Goal: Task Accomplishment & Management: Complete application form

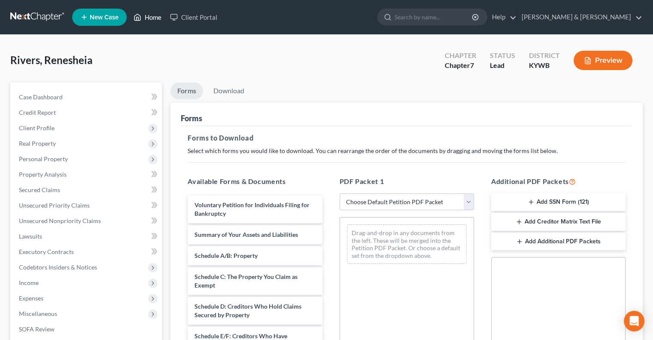
click at [155, 16] on link "Home" at bounding box center [147, 16] width 37 height 15
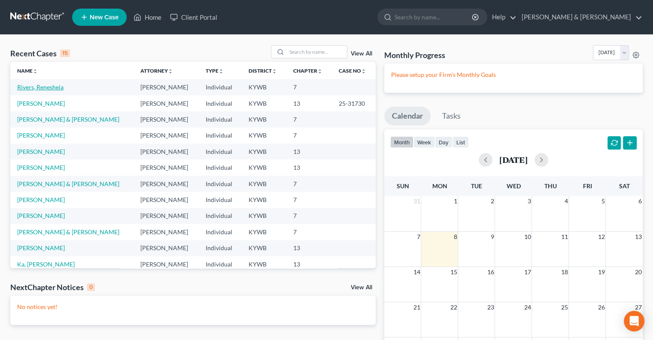
click at [42, 85] on link "Rivers, Renesheia" at bounding box center [40, 86] width 46 height 7
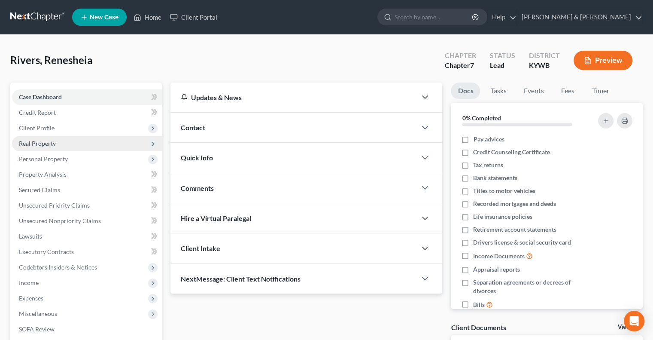
click at [41, 141] on span "Real Property" at bounding box center [37, 143] width 37 height 7
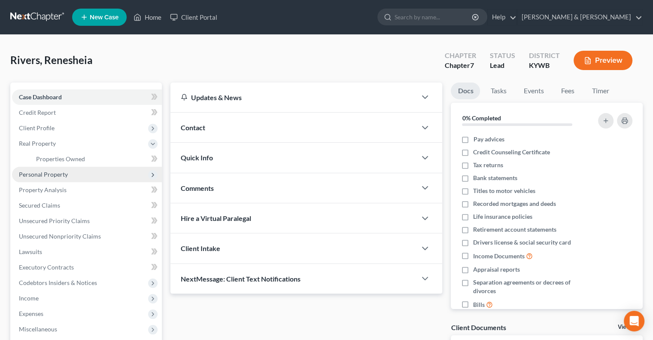
click at [45, 173] on span "Personal Property" at bounding box center [43, 174] width 49 height 7
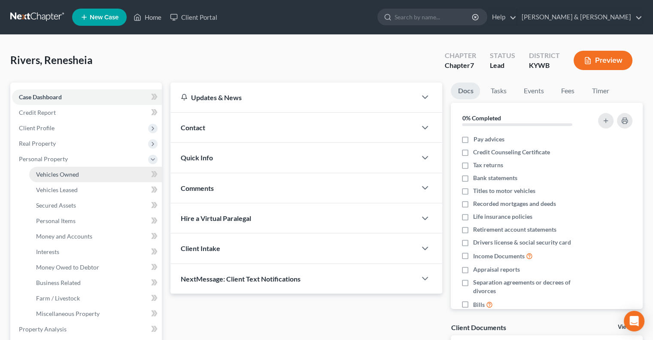
click at [48, 173] on span "Vehicles Owned" at bounding box center [57, 174] width 43 height 7
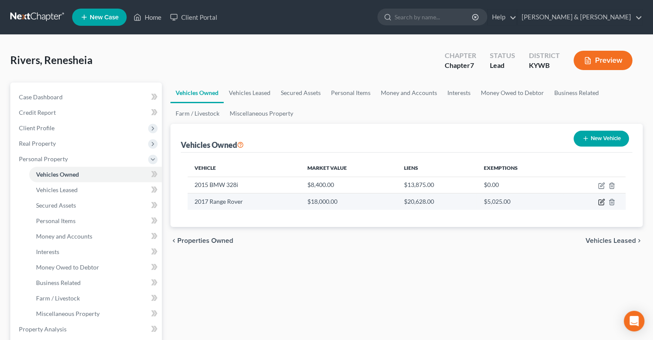
click at [601, 204] on icon "button" at bounding box center [601, 201] width 7 height 7
select select "0"
select select "9"
select select "0"
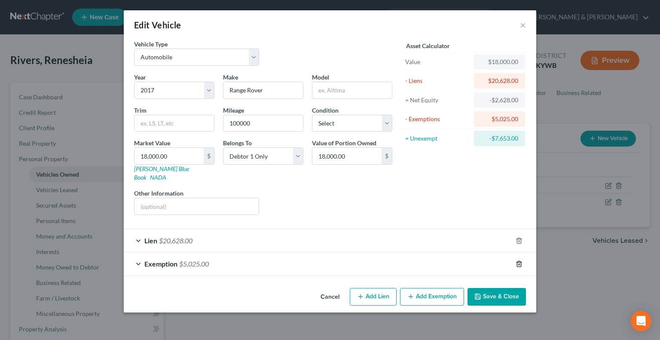
click at [519, 260] on icon "button" at bounding box center [518, 263] width 7 height 7
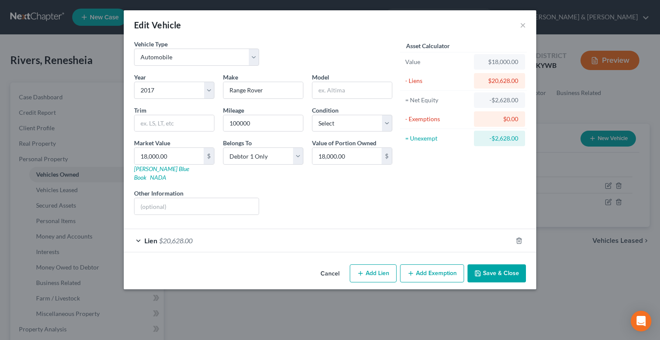
click at [438, 264] on button "Add Exemption" at bounding box center [432, 273] width 64 height 18
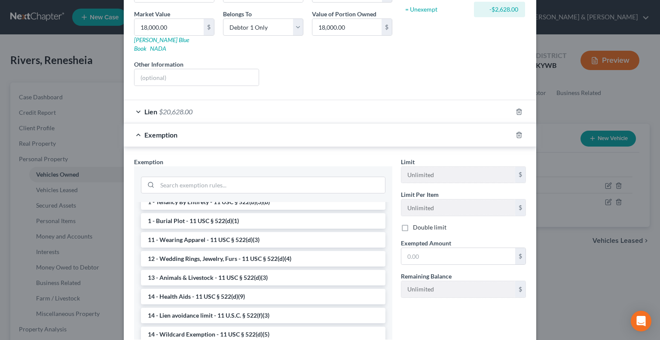
scroll to position [86, 0]
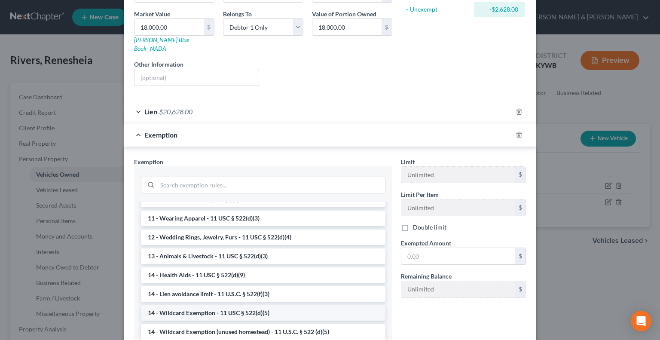
click at [216, 305] on li "14 - Wildcard Exemption - 11 USC § 522(d)(5)" at bounding box center [263, 312] width 244 height 15
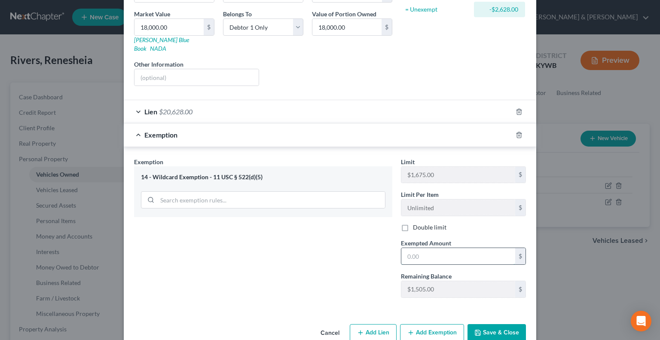
click at [410, 248] on input "text" at bounding box center [458, 256] width 114 height 16
type input "1"
drag, startPoint x: 482, startPoint y: 317, endPoint x: 488, endPoint y: 313, distance: 7.4
click at [485, 324] on button "Save & Close" at bounding box center [496, 333] width 58 height 18
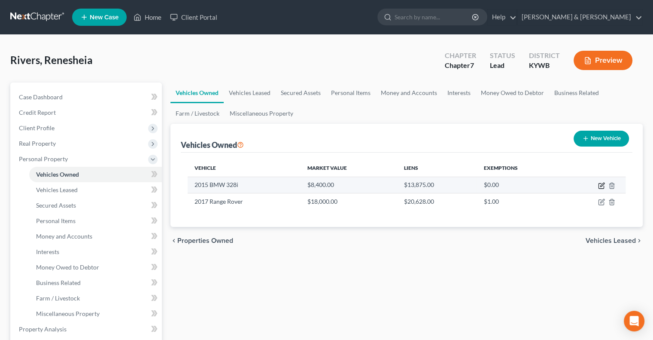
click at [603, 185] on icon "button" at bounding box center [601, 185] width 5 height 5
select select "0"
select select "11"
select select "0"
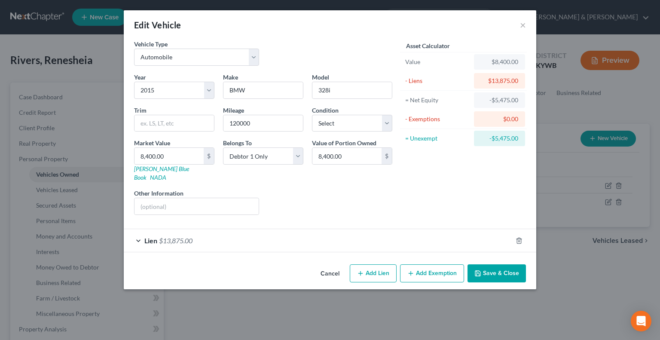
click at [417, 265] on button "Add Exemption" at bounding box center [432, 273] width 64 height 18
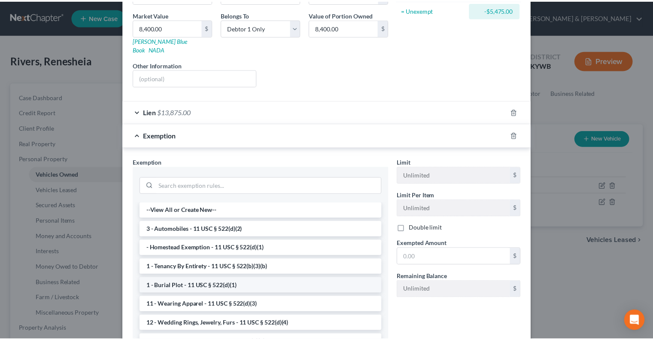
scroll to position [129, 0]
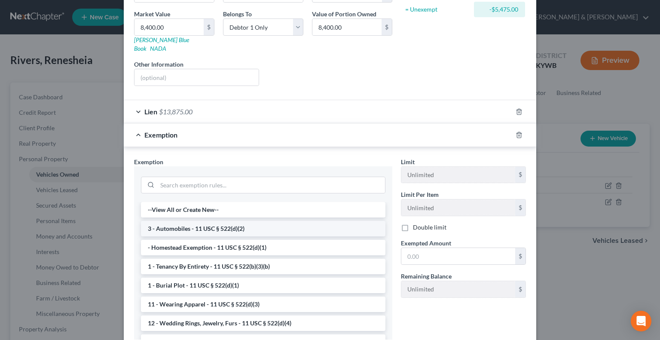
click at [232, 221] on li "3 - Automobiles - 11 USC § 522(d)(2)" at bounding box center [263, 228] width 244 height 15
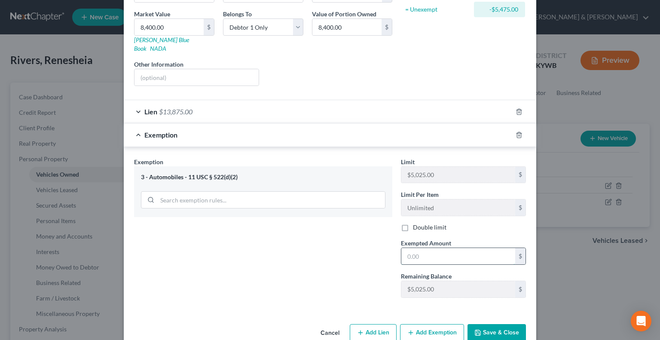
click at [426, 248] on input "text" at bounding box center [458, 256] width 114 height 16
type input "5,025"
click at [494, 324] on button "Save & Close" at bounding box center [496, 333] width 58 height 18
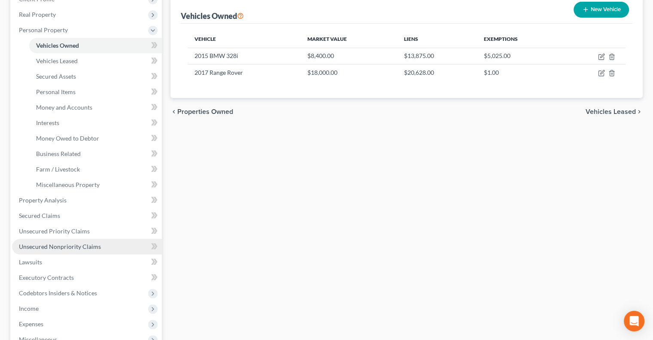
click at [58, 243] on span "Unsecured Nonpriority Claims" at bounding box center [60, 246] width 82 height 7
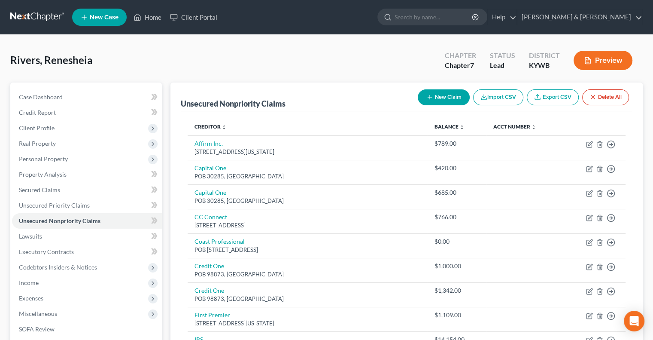
click at [443, 95] on button "New Claim" at bounding box center [444, 97] width 52 height 16
select select "0"
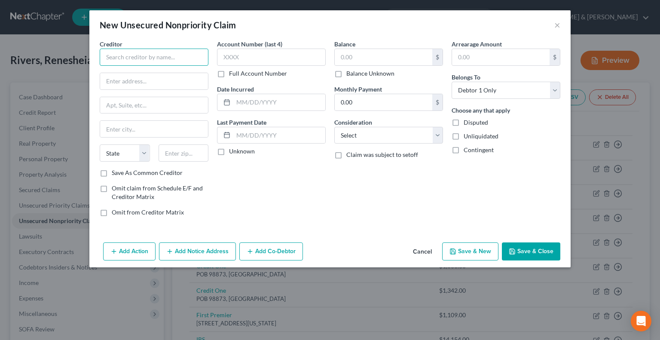
click at [120, 60] on input "text" at bounding box center [154, 57] width 109 height 17
type input "US Attorney (IRS)"
click at [110, 80] on input "text" at bounding box center [154, 81] width 108 height 16
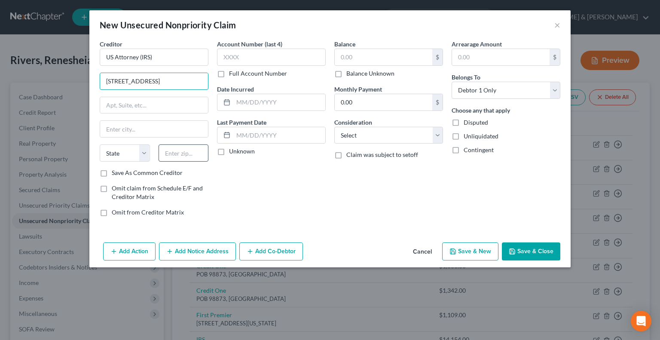
type input "[STREET_ADDRESS]"
click at [183, 156] on input "text" at bounding box center [183, 152] width 50 height 17
type input "40202"
type input "[GEOGRAPHIC_DATA]"
select select "18"
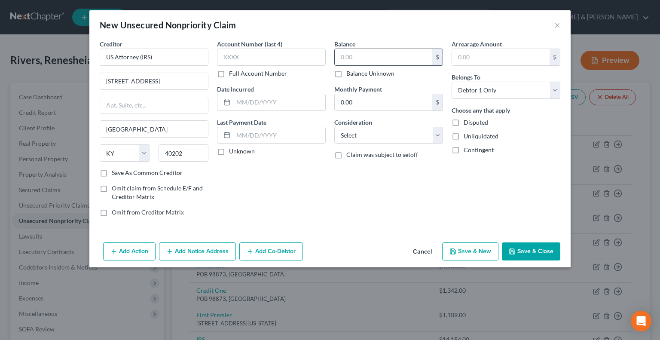
click at [361, 62] on input "text" at bounding box center [384, 57] width 98 height 16
click at [521, 247] on button "Save & Close" at bounding box center [531, 251] width 58 height 18
type input "0.00"
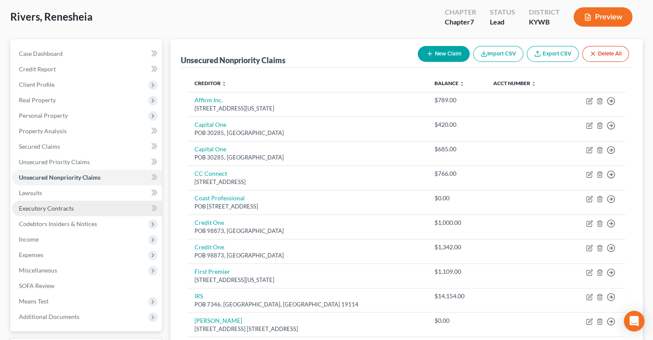
scroll to position [86, 0]
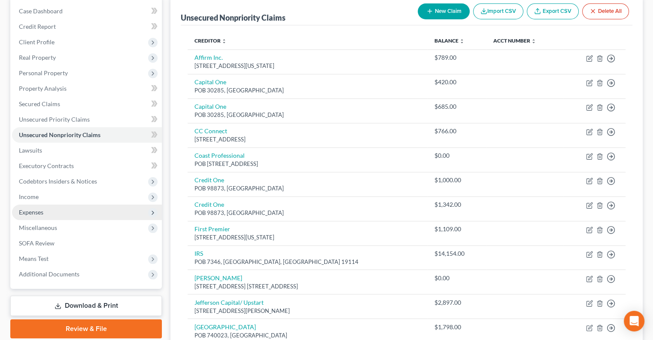
click at [33, 211] on span "Expenses" at bounding box center [31, 211] width 24 height 7
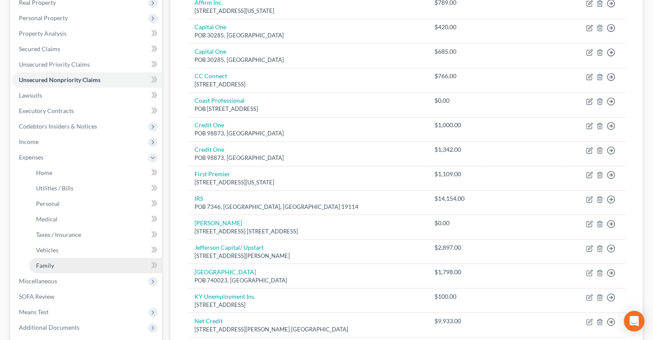
scroll to position [172, 0]
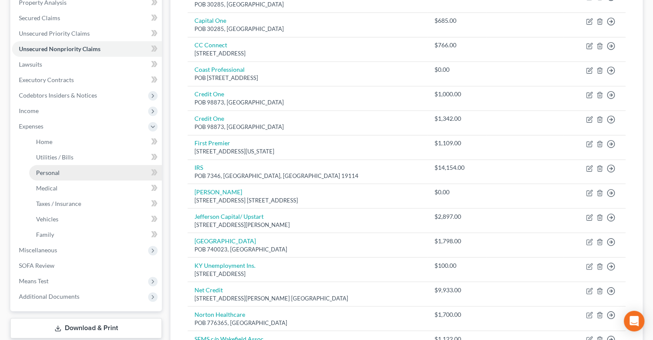
click at [59, 169] on link "Personal" at bounding box center [95, 172] width 133 height 15
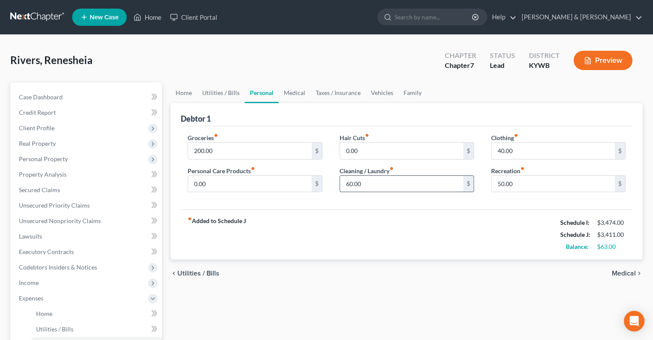
click at [399, 185] on input "60.00" at bounding box center [401, 184] width 123 height 16
type input "45"
click at [286, 91] on link "Medical" at bounding box center [295, 92] width 32 height 21
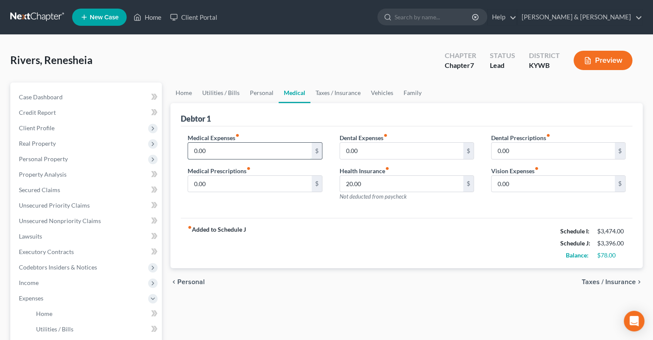
click at [215, 154] on input "0.00" at bounding box center [249, 151] width 123 height 16
type input "50.00"
click at [407, 91] on link "Family" at bounding box center [413, 92] width 28 height 21
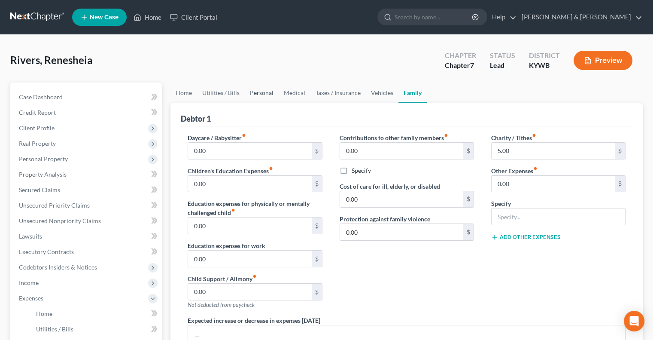
click at [261, 91] on link "Personal" at bounding box center [262, 92] width 34 height 21
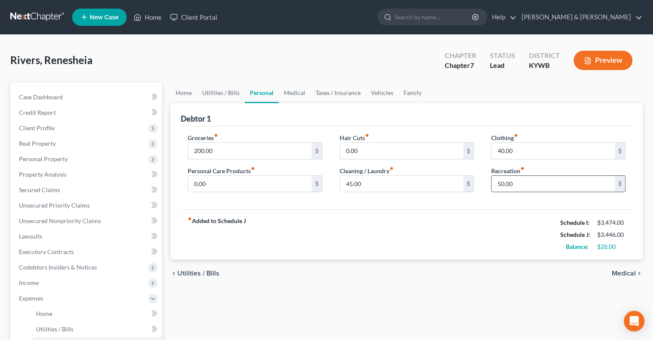
click at [515, 178] on input "50.00" at bounding box center [553, 184] width 123 height 16
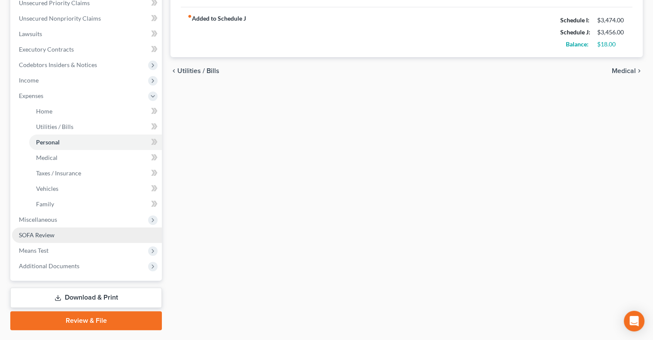
scroll to position [224, 0]
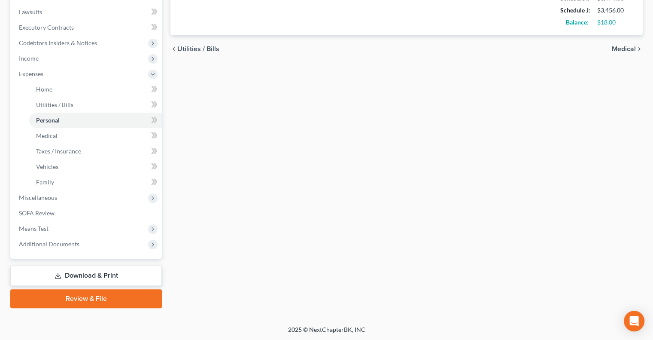
type input "60.00"
click at [90, 274] on link "Download & Print" at bounding box center [86, 275] width 152 height 20
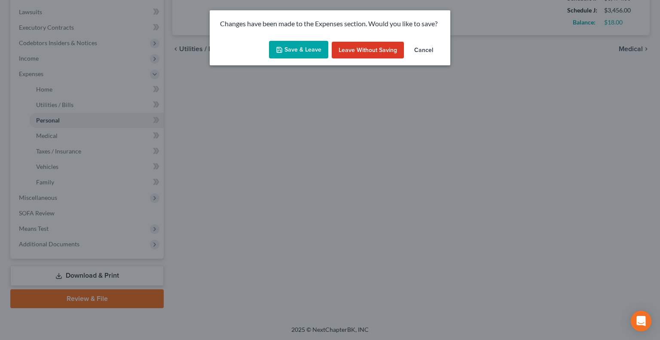
click at [308, 48] on button "Save & Leave" at bounding box center [298, 50] width 59 height 18
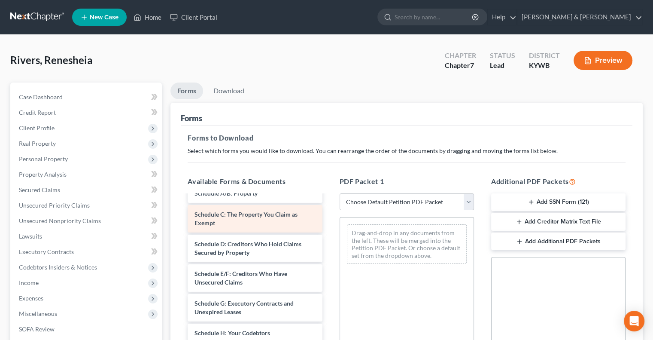
scroll to position [43, 0]
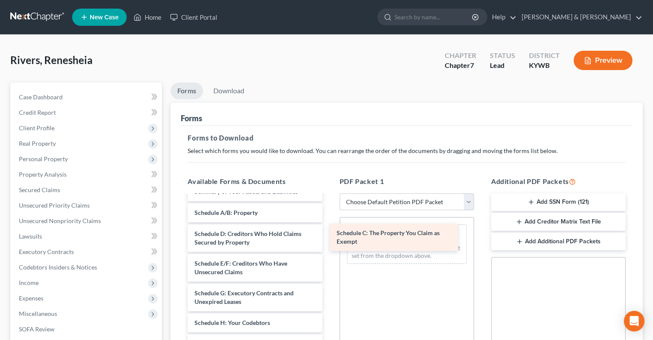
drag, startPoint x: 246, startPoint y: 230, endPoint x: 388, endPoint y: 229, distance: 142.2
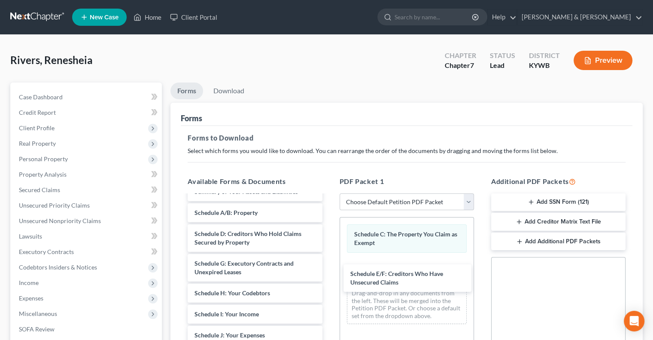
drag, startPoint x: 248, startPoint y: 264, endPoint x: 330, endPoint y: 272, distance: 82.4
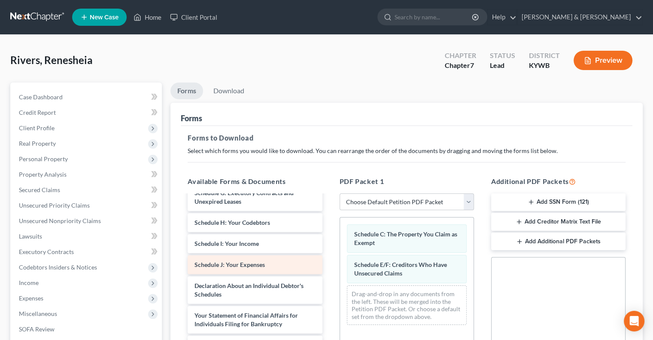
scroll to position [129, 0]
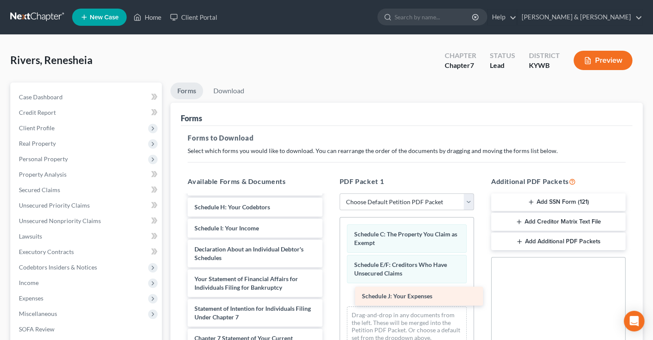
drag, startPoint x: 248, startPoint y: 244, endPoint x: 415, endPoint y: 292, distance: 174.2
click at [329, 292] on div "Schedule J: Your Expenses Voluntary Petition for Individuals Filing for Bankrup…" at bounding box center [255, 258] width 148 height 382
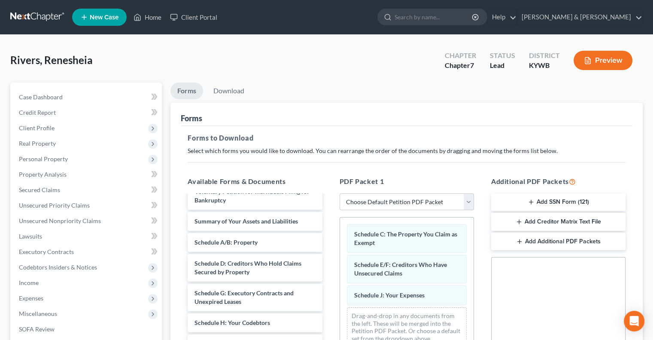
scroll to position [0, 0]
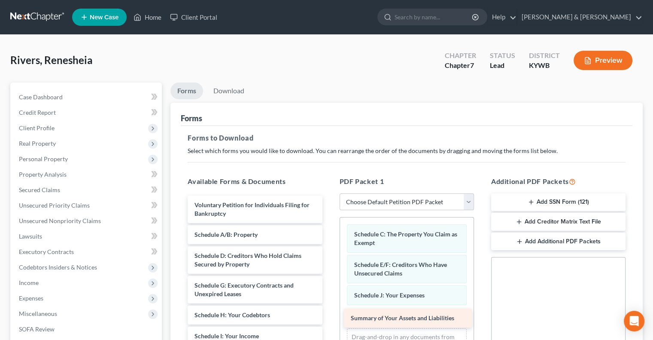
drag, startPoint x: 256, startPoint y: 232, endPoint x: 413, endPoint y: 317, distance: 177.6
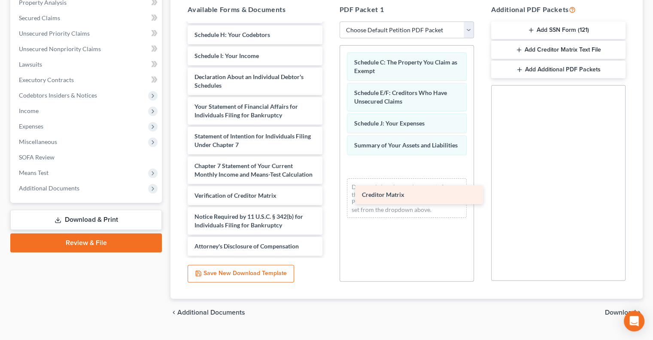
scroll to position [117, 0]
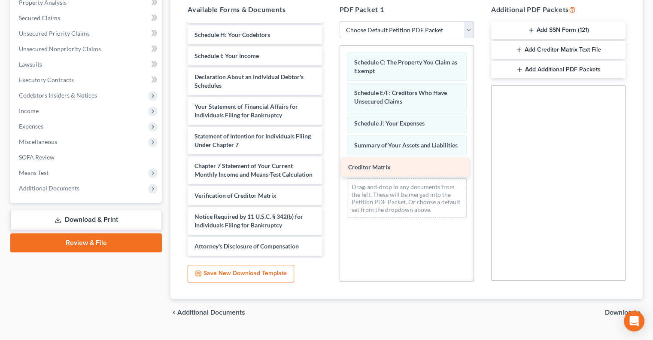
drag, startPoint x: 250, startPoint y: 168, endPoint x: 404, endPoint y: 161, distance: 154.4
click at [329, 161] on div "Creditor Matrix Voluntary Petition for Individuals Filing for Bankruptcy Schedu…" at bounding box center [255, 85] width 148 height 340
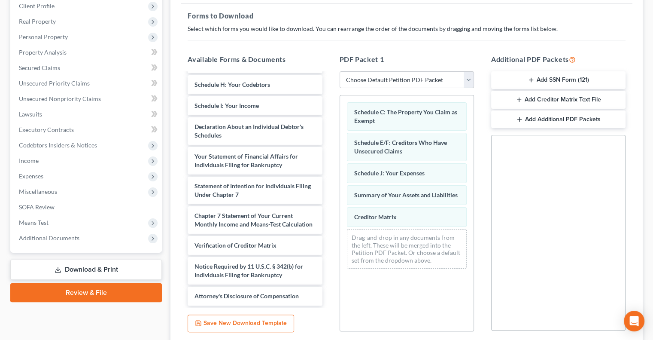
scroll to position [129, 0]
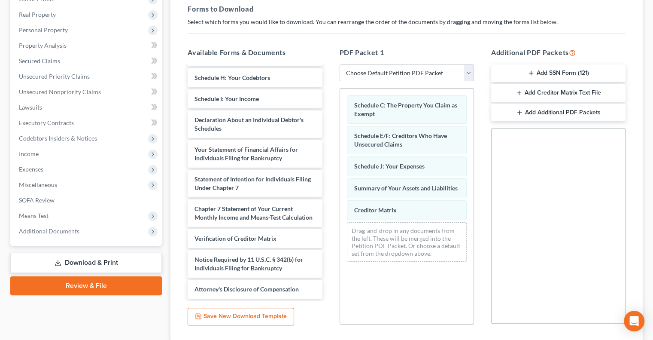
click at [66, 260] on link "Download & Print" at bounding box center [86, 263] width 152 height 20
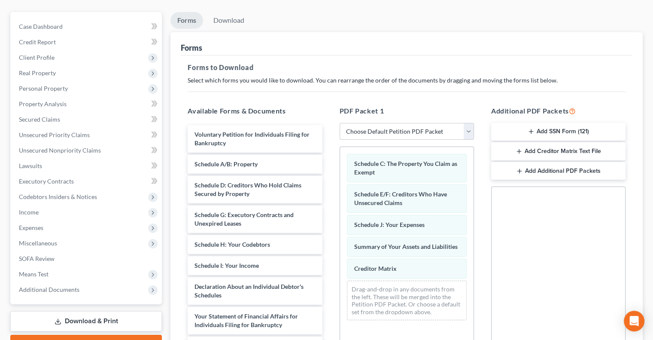
scroll to position [0, 0]
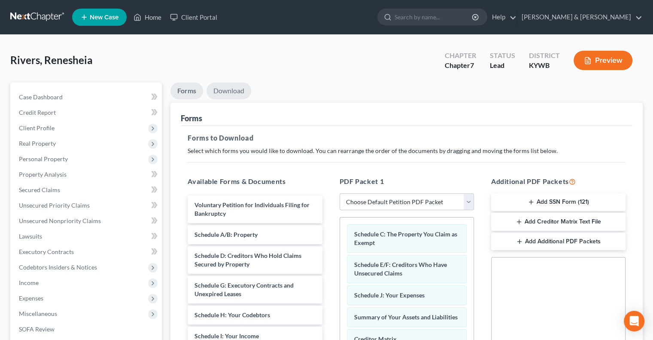
click at [233, 89] on link "Download" at bounding box center [229, 90] width 45 height 17
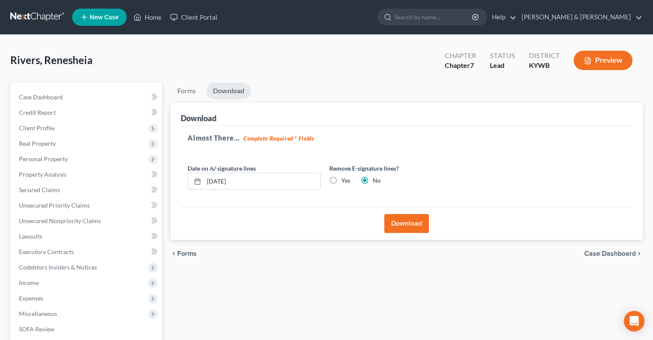
click at [341, 180] on label "Yes" at bounding box center [345, 180] width 9 height 9
click at [345, 180] on input "Yes" at bounding box center [348, 179] width 6 height 6
radio input "true"
radio input "false"
drag, startPoint x: 258, startPoint y: 180, endPoint x: 205, endPoint y: 187, distance: 53.7
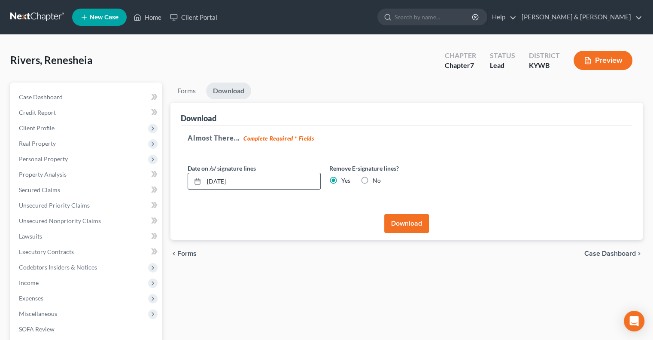
click at [205, 187] on input "[DATE]" at bounding box center [262, 181] width 116 height 16
click at [418, 225] on button "Download" at bounding box center [406, 223] width 45 height 19
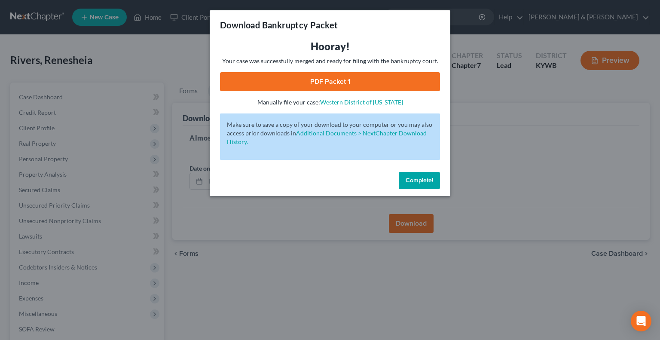
click at [326, 81] on link "PDF Packet 1" at bounding box center [330, 81] width 220 height 19
click at [416, 177] on span "Complete!" at bounding box center [418, 180] width 27 height 7
